Goal: Transaction & Acquisition: Download file/media

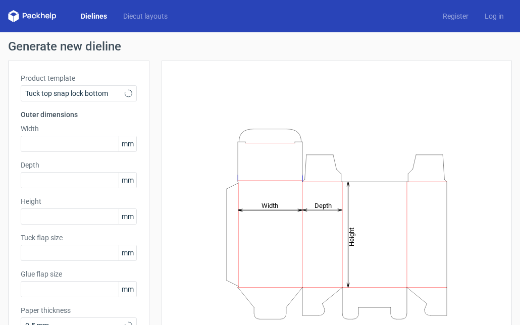
type input "15"
type input "10"
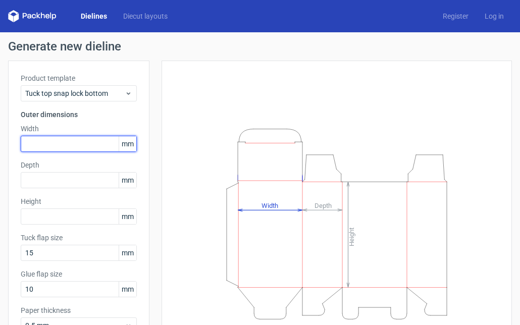
click at [52, 143] on input "text" at bounding box center [79, 144] width 116 height 16
type input "130"
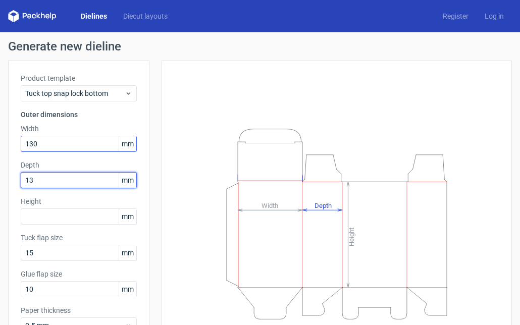
type input "130"
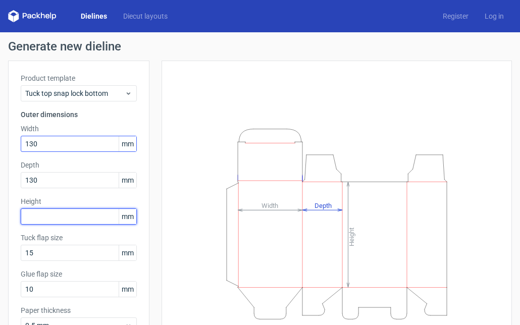
type input "0"
type input "96"
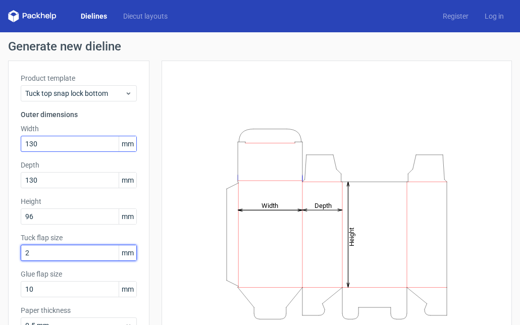
type input "25"
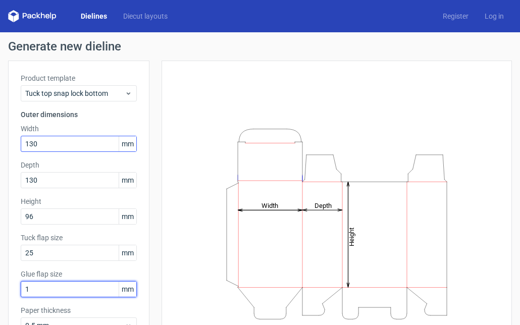
type input "15"
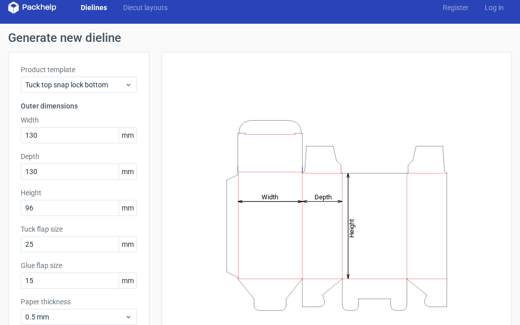
scroll to position [70, 0]
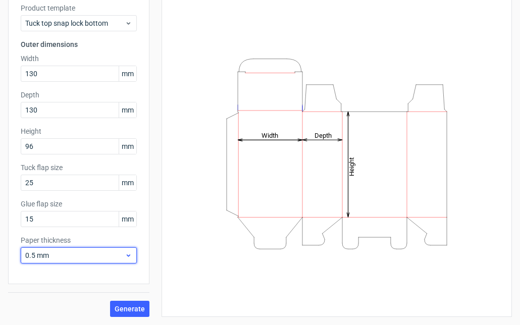
click at [129, 256] on use at bounding box center [129, 255] width 4 height 3
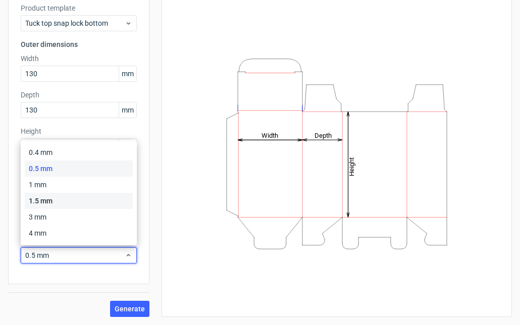
click at [47, 198] on div "1.5 mm" at bounding box center [79, 201] width 108 height 16
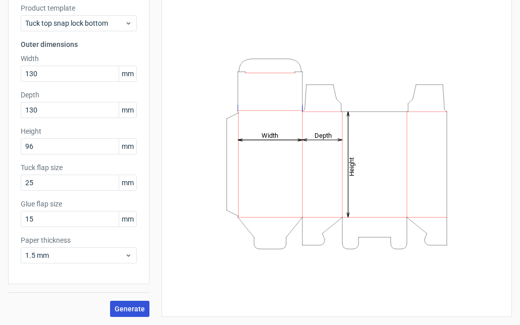
click at [137, 313] on button "Generate" at bounding box center [129, 309] width 39 height 16
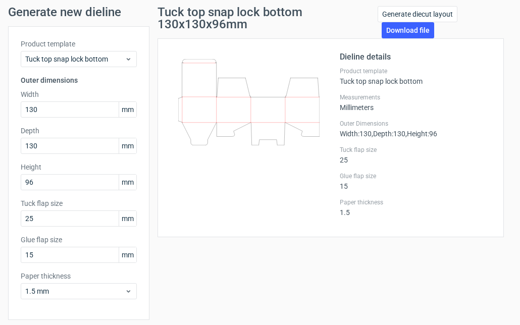
scroll to position [16, 0]
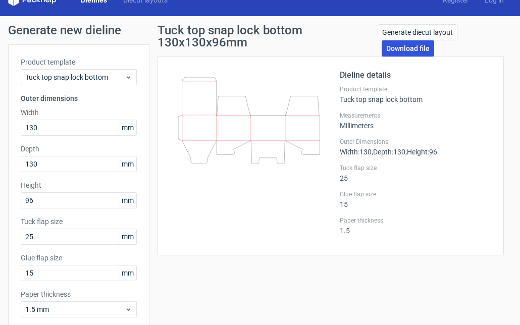
click at [403, 47] on link "Download file" at bounding box center [407, 48] width 52 height 16
